Goal: Transaction & Acquisition: Purchase product/service

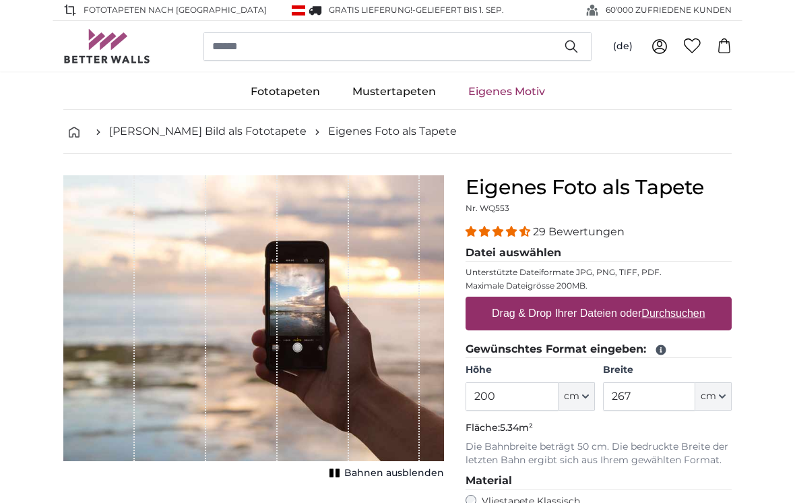
click at [668, 318] on u "Durchsuchen" at bounding box center [673, 312] width 63 height 11
click at [668, 301] on input "Drag & Drop Ihrer Dateien oder Durchsuchen" at bounding box center [599, 299] width 266 height 4
click at [674, 318] on u "Durchsuchen" at bounding box center [673, 312] width 63 height 11
click at [674, 301] on input "Drag & Drop Ihrer Dateien oder Durchsuchen" at bounding box center [599, 299] width 266 height 4
type input "**********"
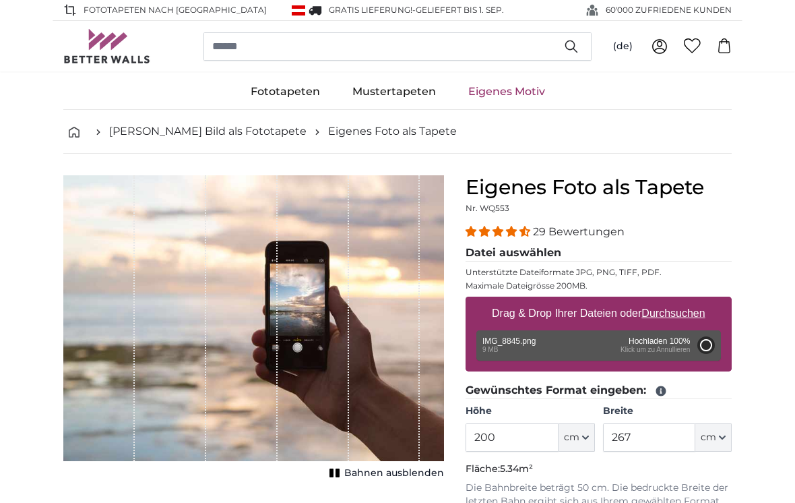
type input "169.6"
type input "78"
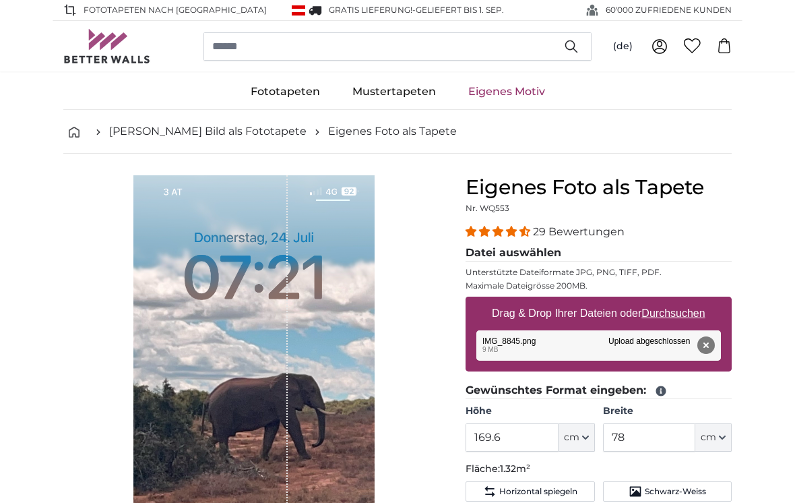
click at [293, 305] on div "1 of 1" at bounding box center [253, 436] width 241 height 522
click at [706, 343] on button "Entfernen" at bounding box center [707, 345] width 18 height 18
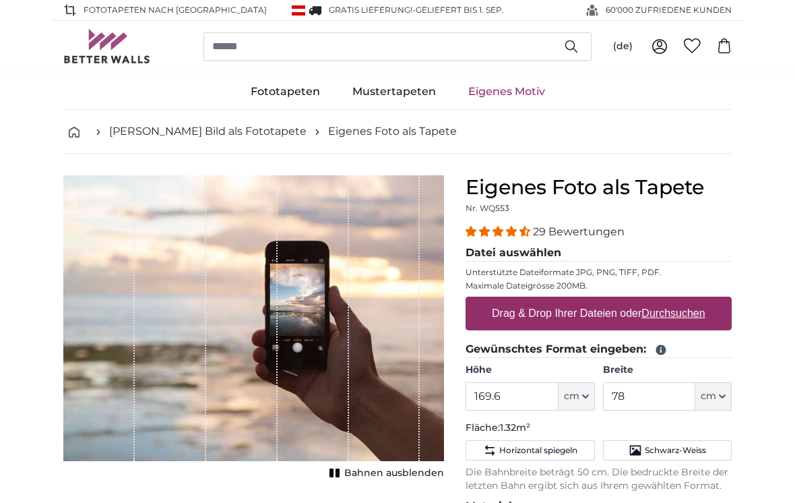
click at [692, 315] on u "Durchsuchen" at bounding box center [673, 312] width 63 height 11
click at [692, 301] on input "Drag & Drop Ihrer Dateien oder Durchsuchen" at bounding box center [599, 299] width 266 height 4
type input "**********"
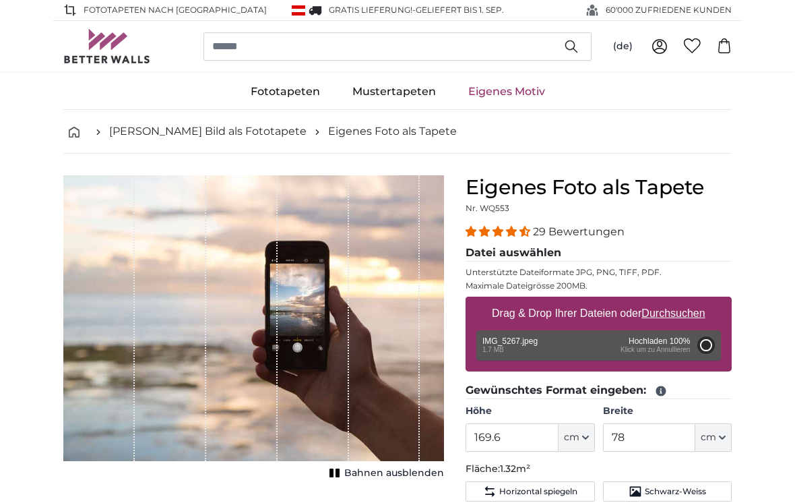
type input "165"
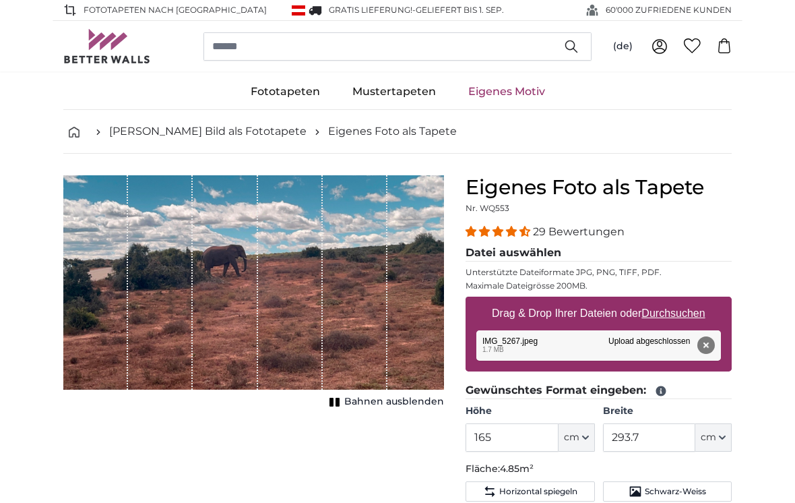
click at [709, 438] on span "cm" at bounding box center [709, 437] width 16 height 13
click at [731, 355] on link "Centimeter (cm)" at bounding box center [714, 353] width 119 height 24
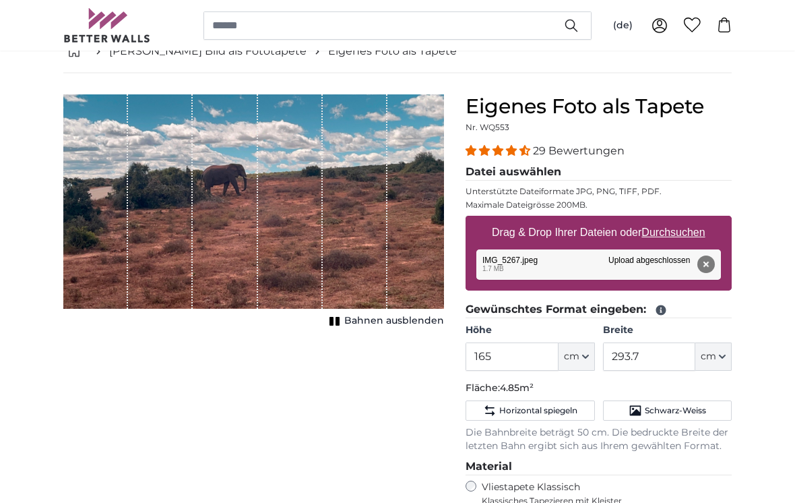
scroll to position [81, 0]
click at [651, 358] on input "293.7" at bounding box center [649, 356] width 92 height 28
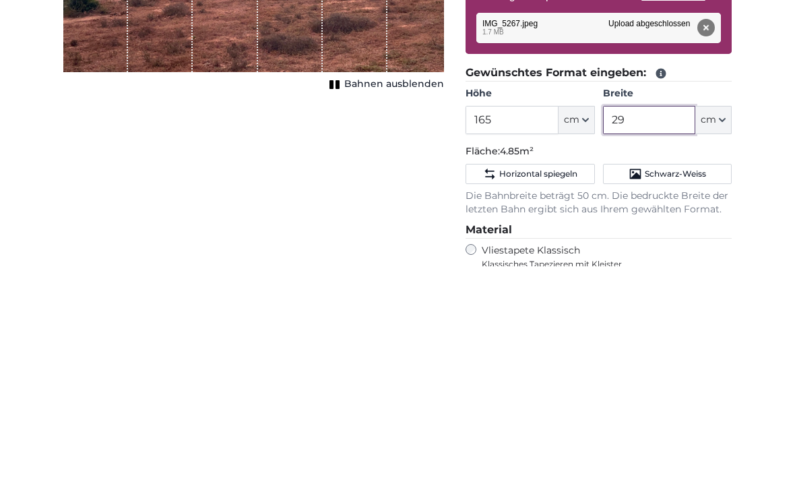
type input "2"
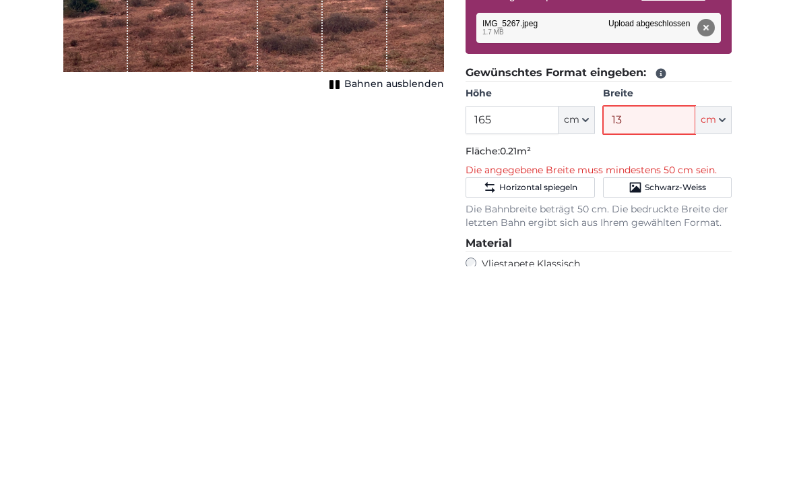
type input "135"
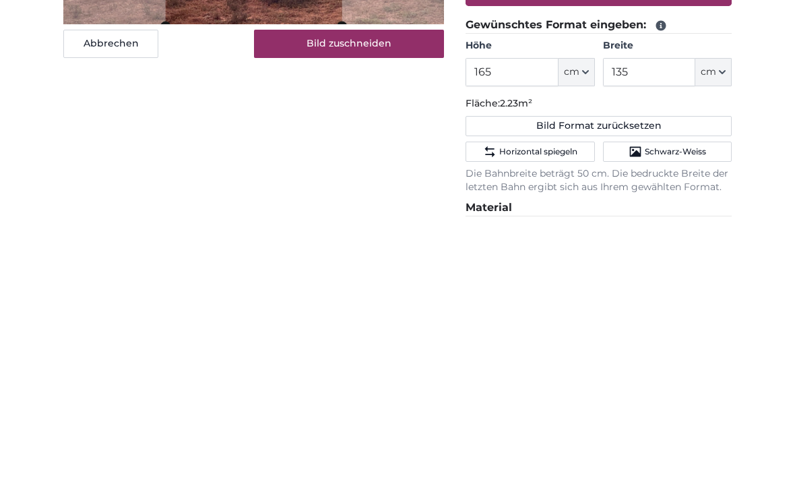
click at [660, 400] on button "Bild Format zurücksetzen" at bounding box center [599, 410] width 266 height 20
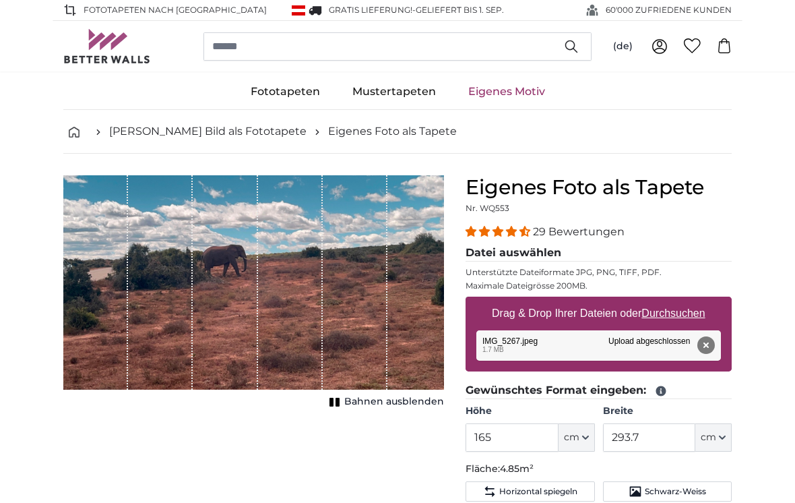
click at [575, 442] on span "cm" at bounding box center [572, 437] width 16 height 13
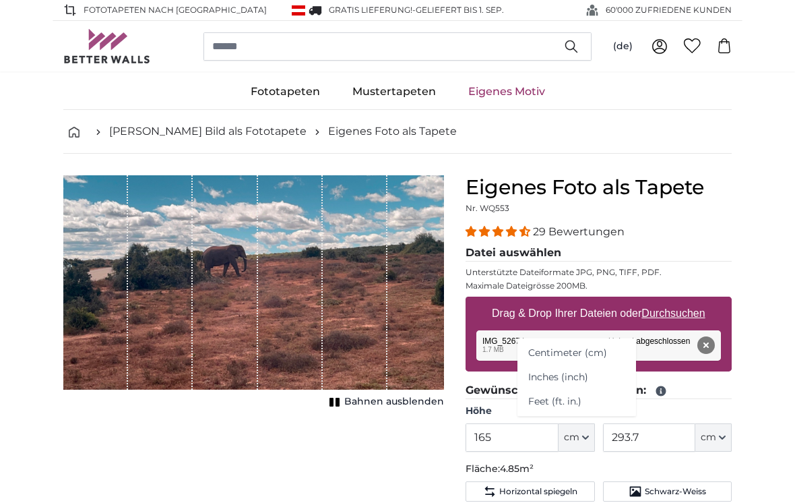
click at [599, 359] on link "Centimeter (cm)" at bounding box center [577, 353] width 119 height 24
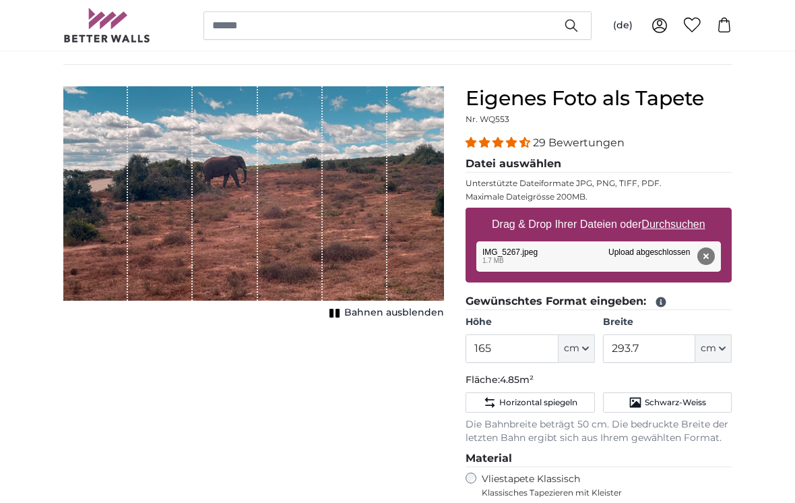
scroll to position [88, 0]
click at [386, 218] on div "1 of 1" at bounding box center [355, 194] width 65 height 214
click at [717, 346] on button "cm" at bounding box center [714, 349] width 36 height 28
click at [715, 384] on link "Centimeter (cm)" at bounding box center [714, 384] width 119 height 24
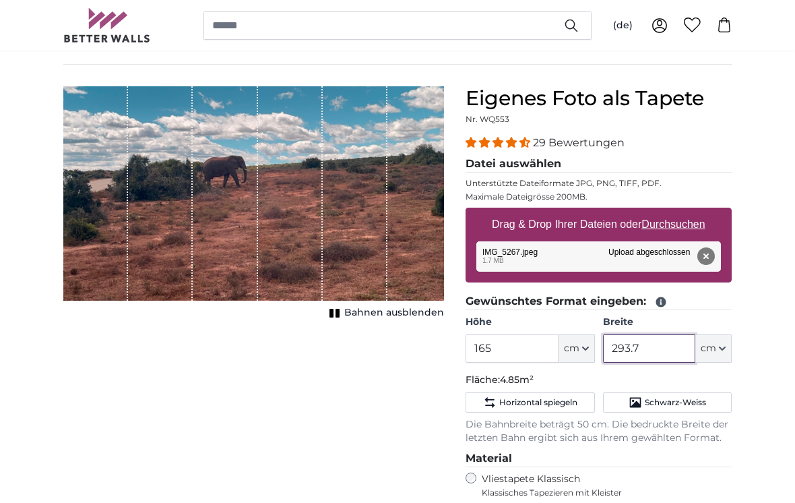
click at [671, 347] on input "293.7" at bounding box center [649, 348] width 92 height 28
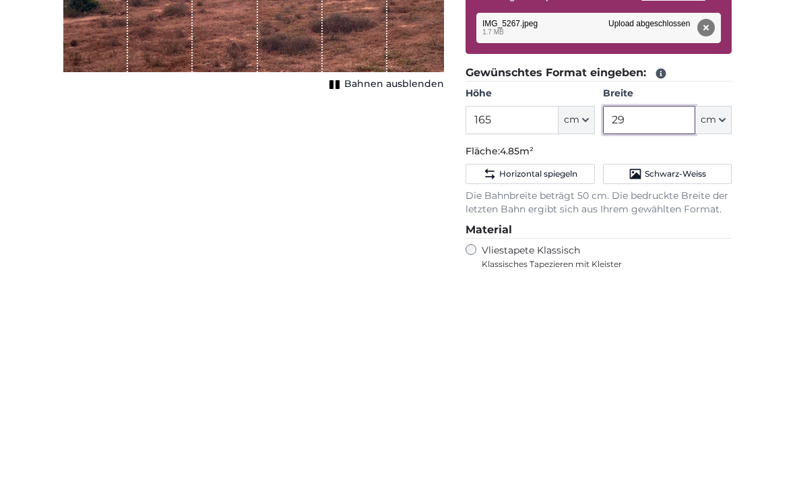
type input "2"
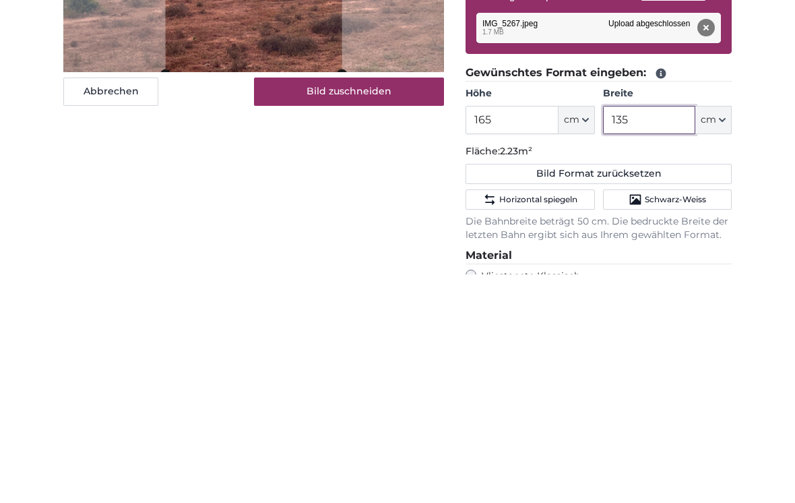
type input "135"
click at [357, 177] on div "Abbrechen Bild zuschneiden Bahnen ausblenden" at bounding box center [254, 437] width 402 height 700
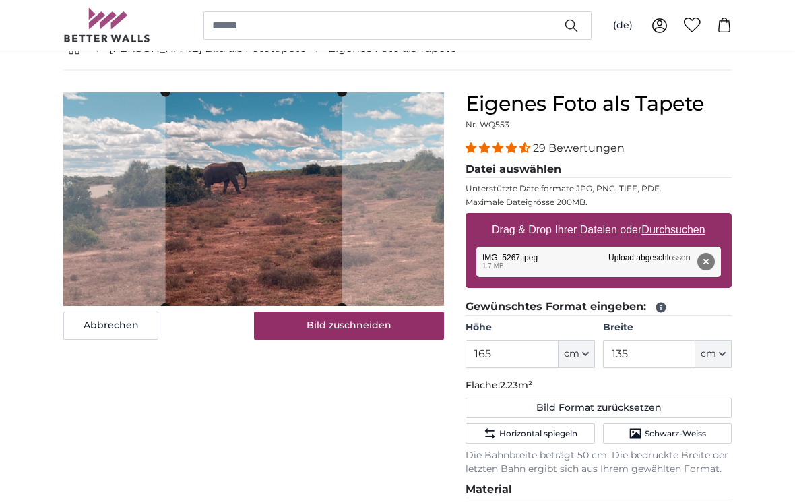
scroll to position [84, 0]
click at [178, 94] on cropper-handle at bounding box center [254, 91] width 177 height 10
click at [380, 333] on button "Bild zuschneiden" at bounding box center [349, 325] width 191 height 28
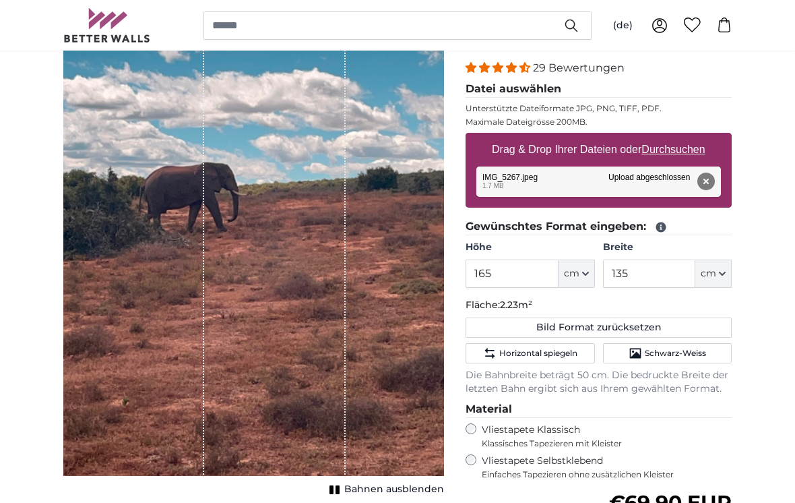
scroll to position [163, 0]
click at [573, 272] on span "cm" at bounding box center [572, 274] width 16 height 13
click at [579, 310] on link "Centimeter (cm)" at bounding box center [577, 309] width 119 height 24
click at [518, 272] on input "165" at bounding box center [512, 274] width 92 height 28
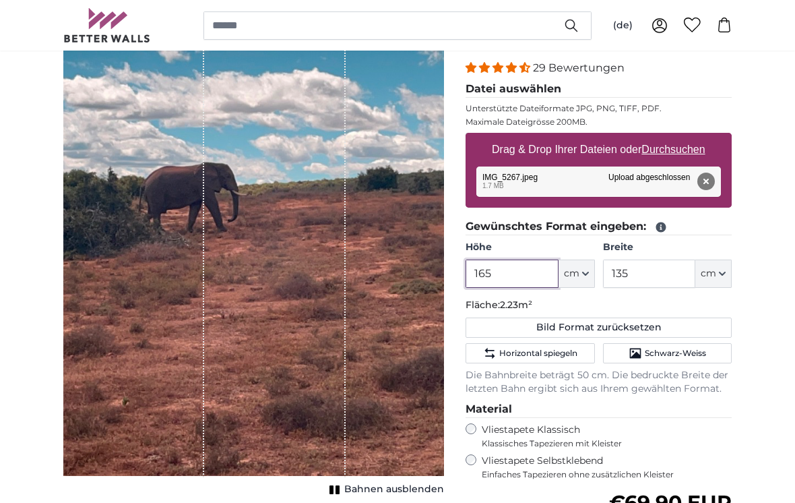
scroll to position [163, 0]
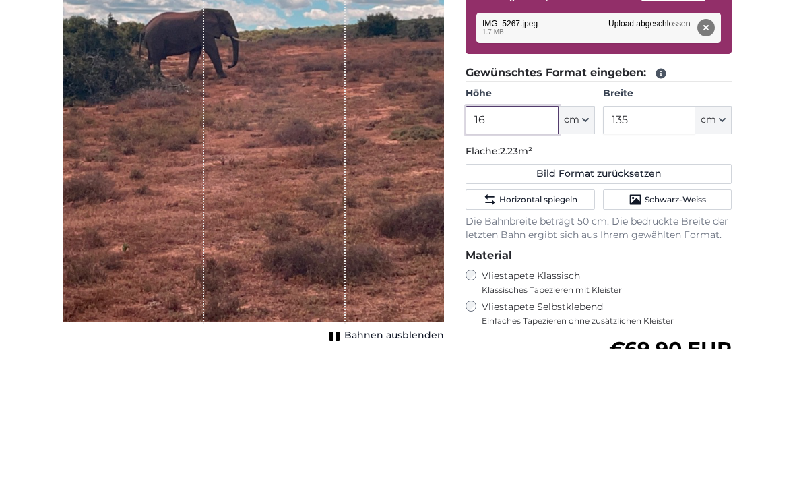
type input "1"
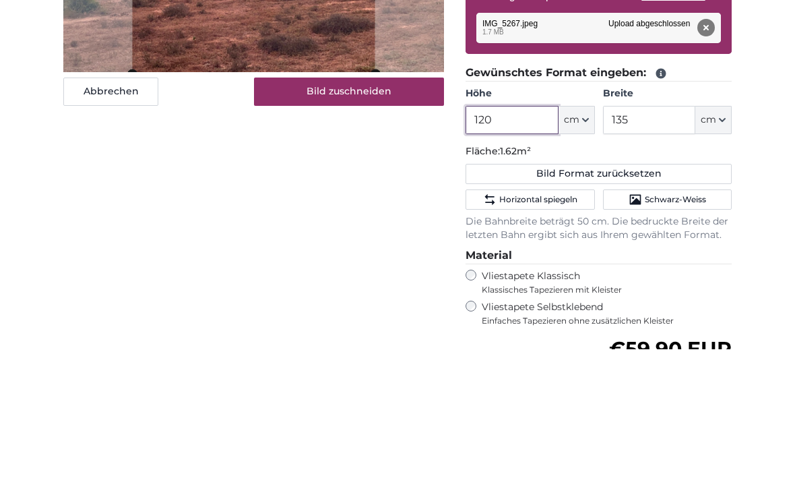
type input "120"
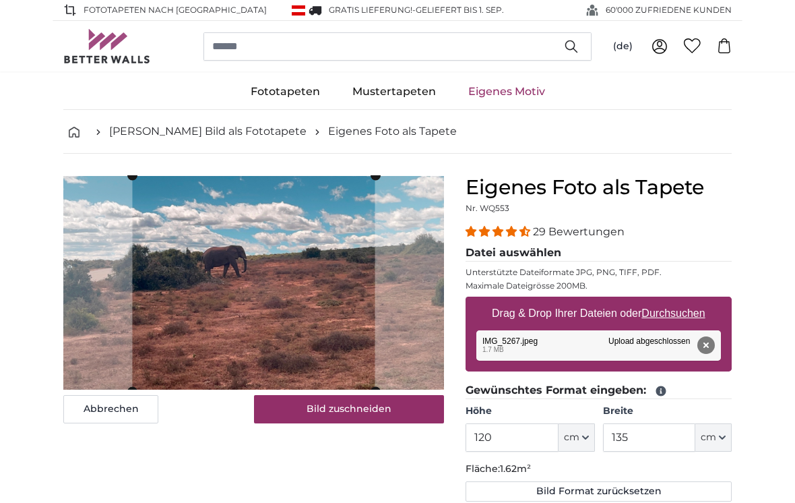
click at [396, 272] on img at bounding box center [253, 283] width 381 height 214
click at [146, 388] on cropper-handle at bounding box center [254, 389] width 240 height 10
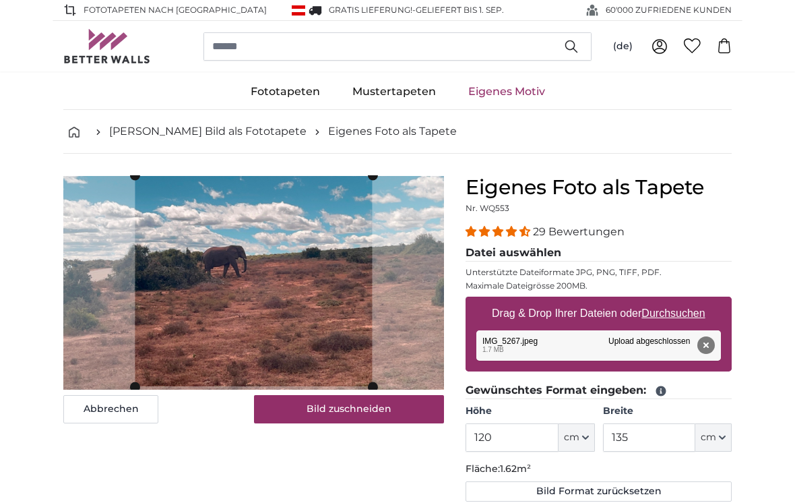
click at [336, 401] on button "Bild zuschneiden" at bounding box center [349, 409] width 191 height 28
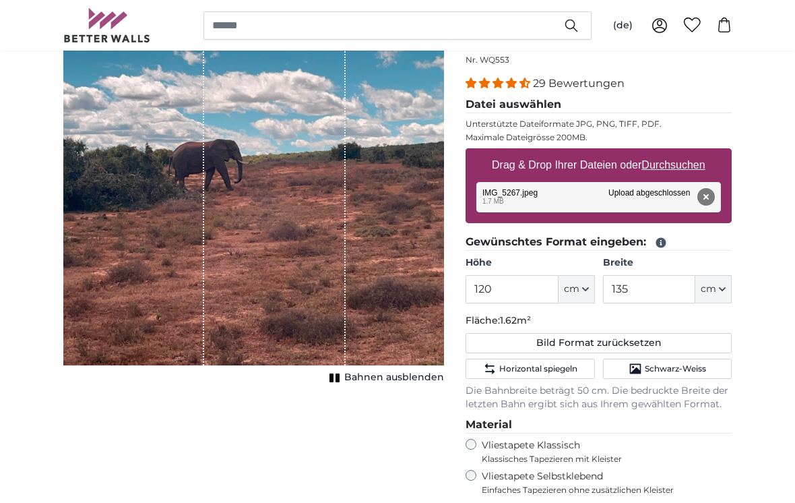
scroll to position [148, 0]
click at [313, 248] on div "1 of 1" at bounding box center [274, 196] width 141 height 338
